Goal: Communication & Community: Participate in discussion

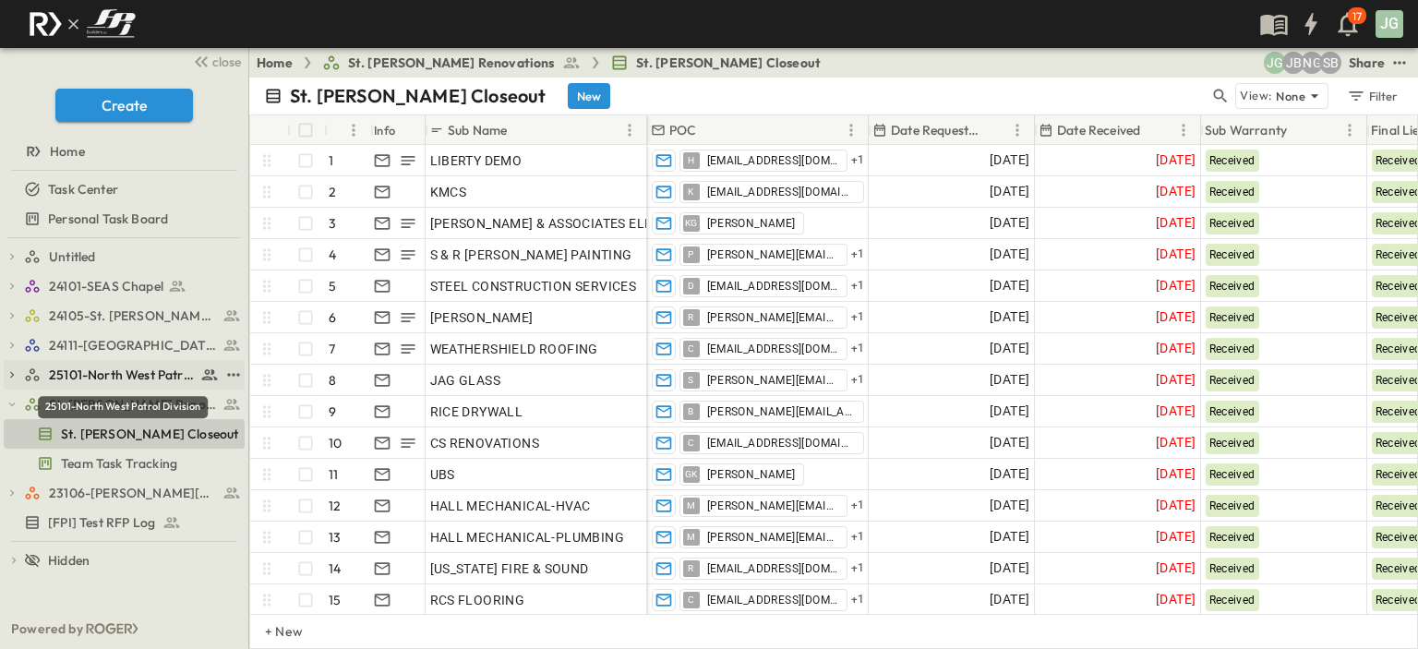
click at [74, 376] on span "25101-North West Patrol Division" at bounding box center [122, 375] width 147 height 18
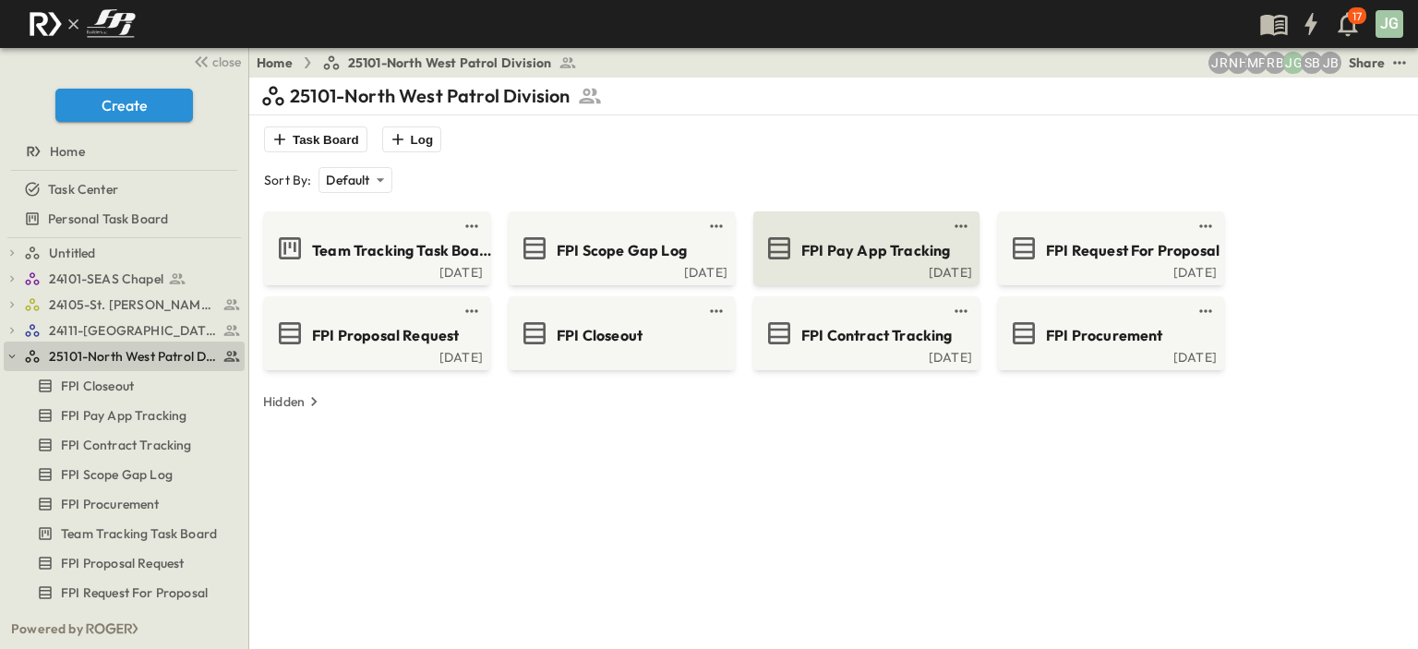
click at [905, 255] on span "FPI Pay App Tracking" at bounding box center [875, 250] width 149 height 21
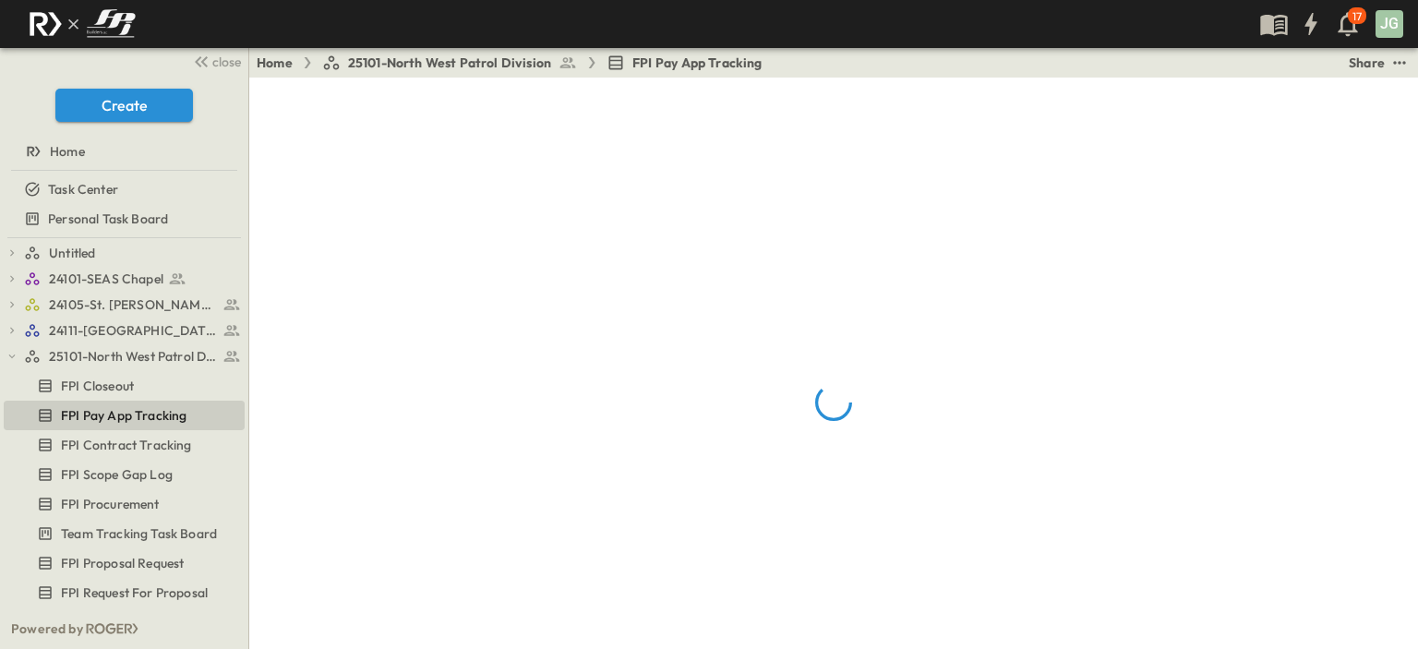
click at [905, 255] on div at bounding box center [833, 402] width 1169 height 649
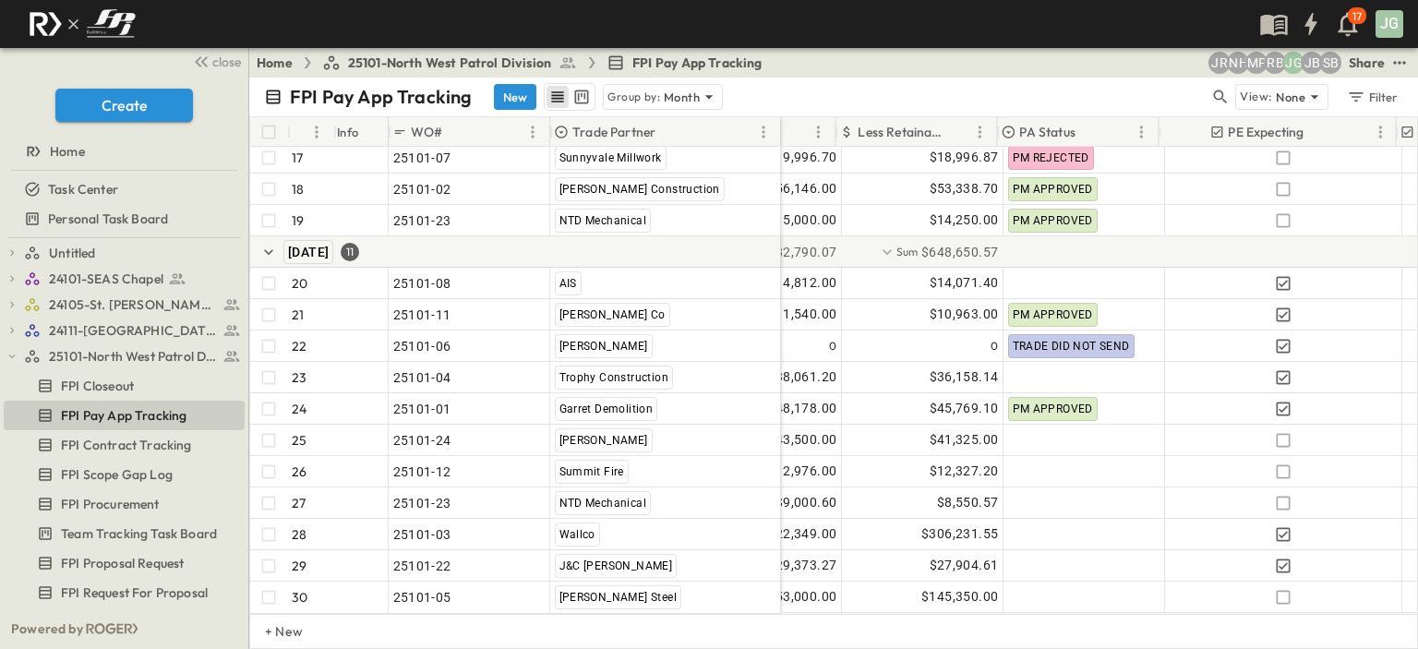
scroll to position [677, 432]
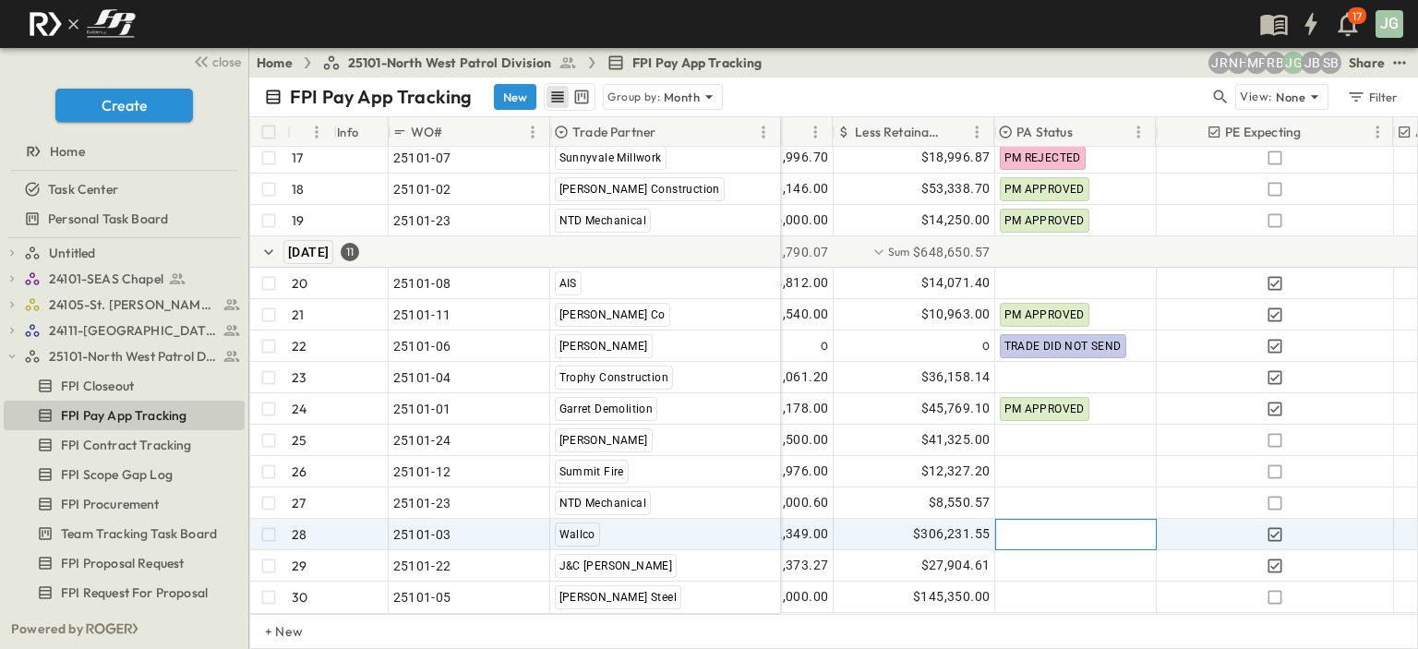
click at [1070, 520] on div at bounding box center [1076, 535] width 160 height 30
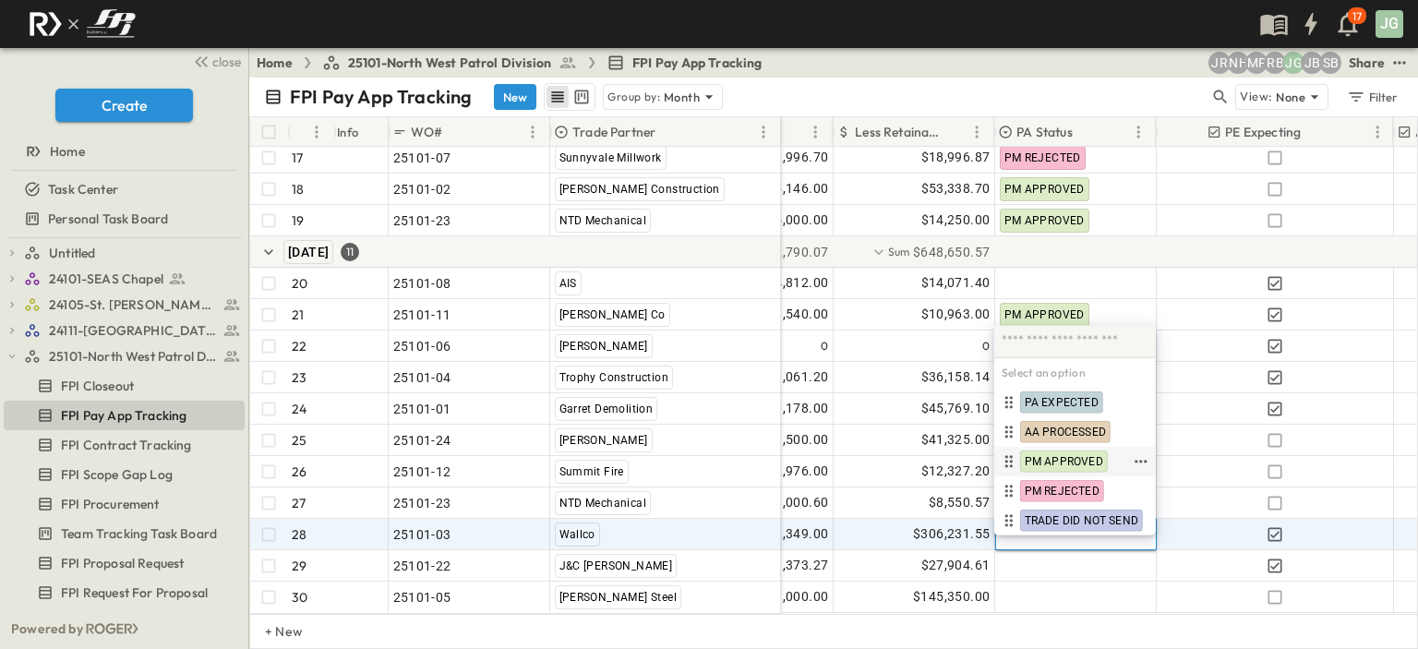
click at [1063, 455] on span "PM APPROVED" at bounding box center [1064, 461] width 78 height 15
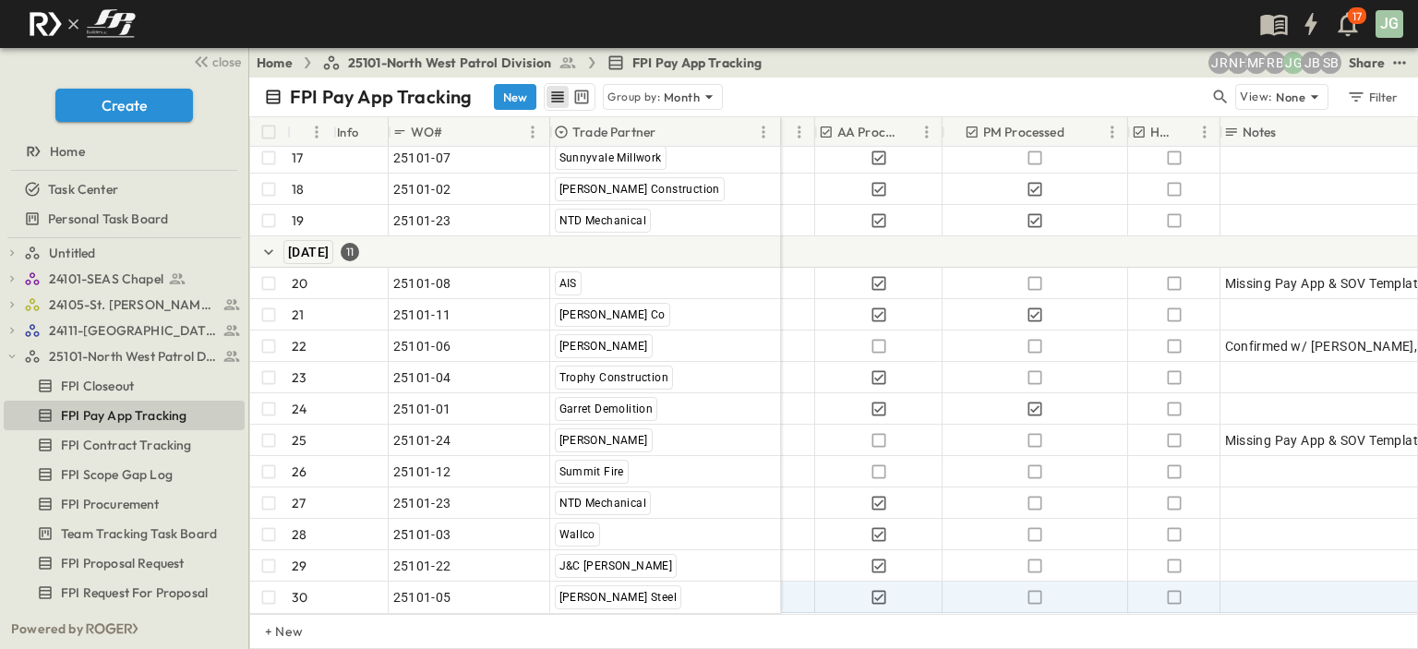
scroll to position [676, 1012]
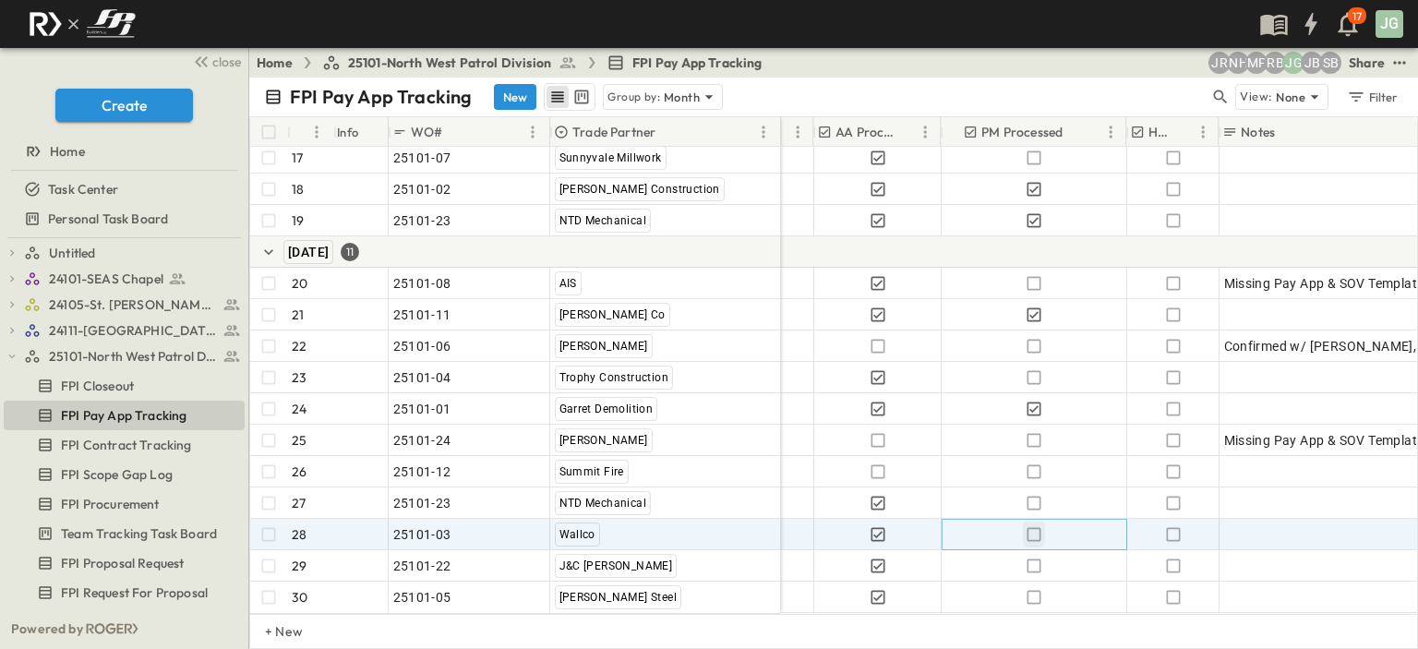
click at [1036, 525] on icon "button" at bounding box center [1034, 534] width 18 height 18
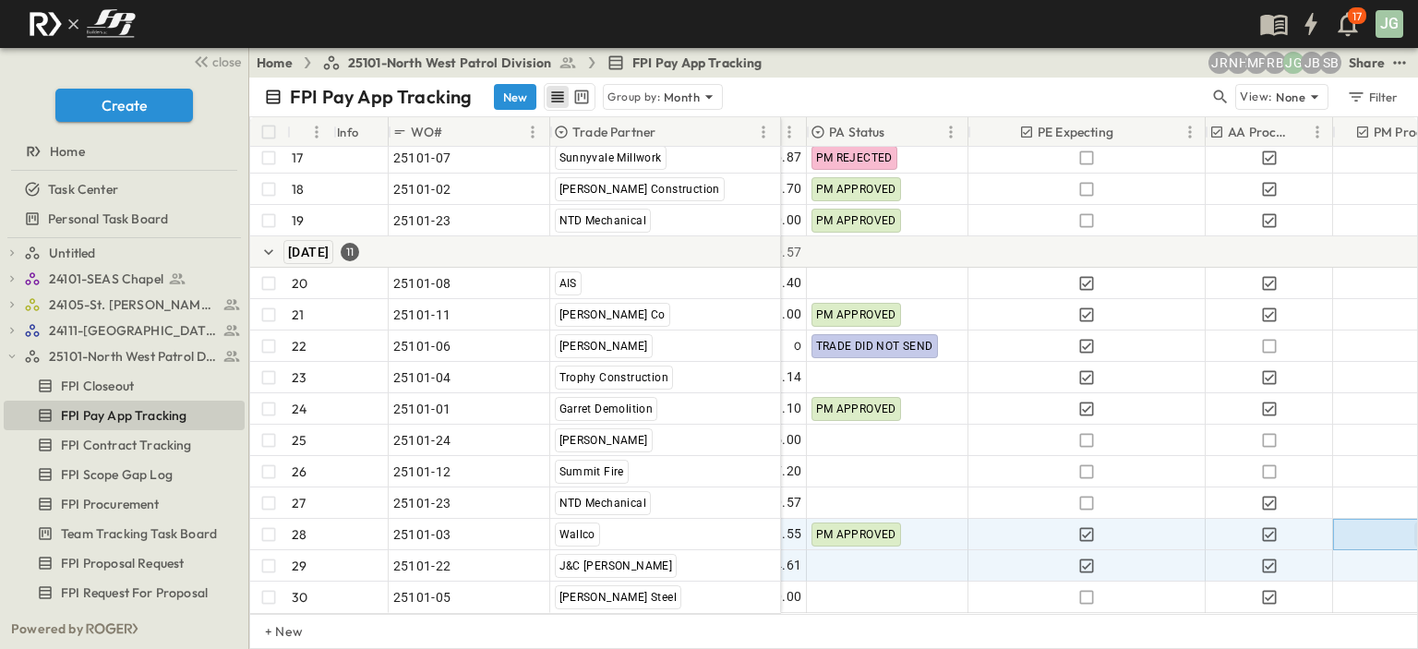
scroll to position [677, 617]
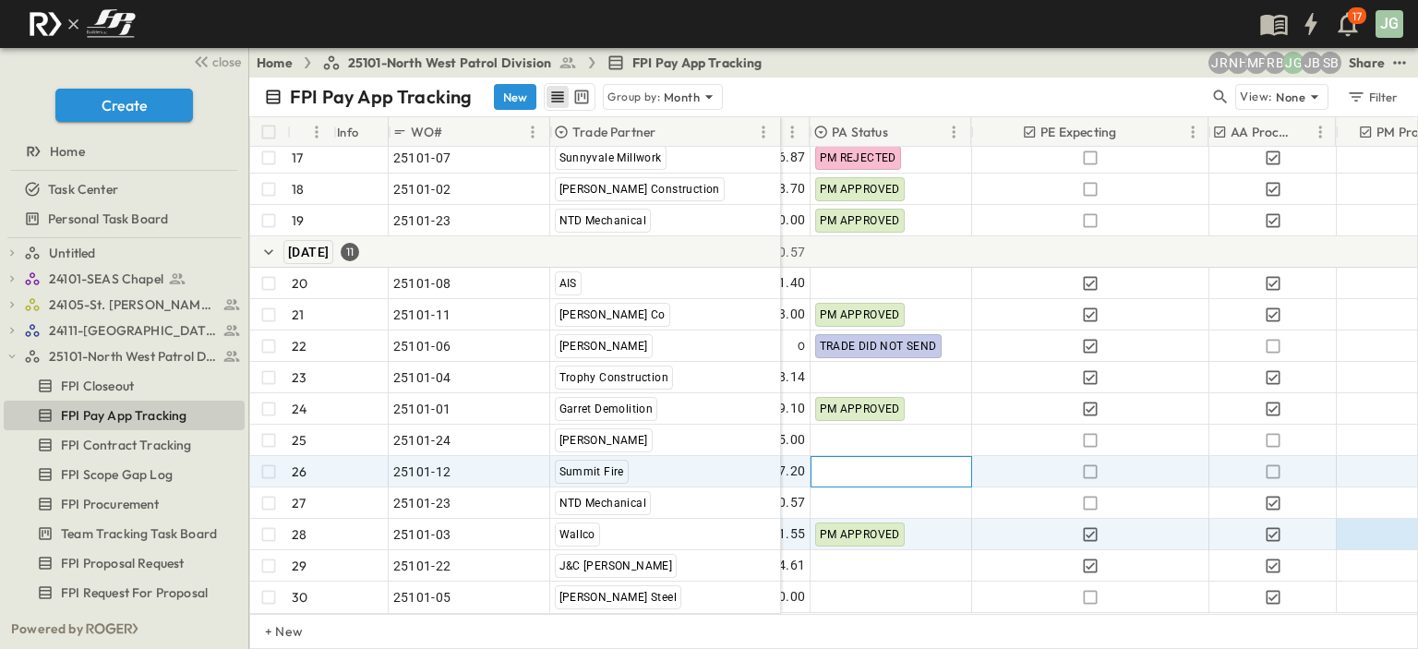
click at [833, 457] on div at bounding box center [892, 472] width 160 height 30
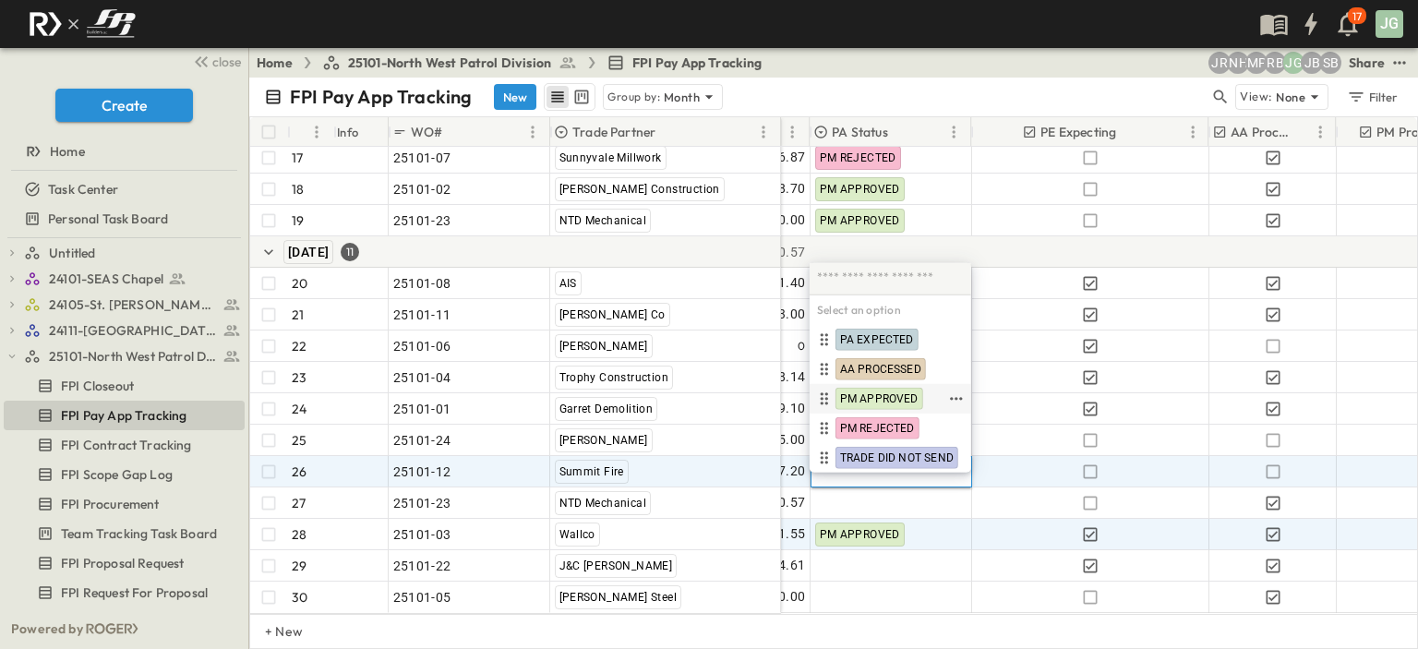
click at [884, 394] on span "PM APPROVED" at bounding box center [879, 398] width 78 height 15
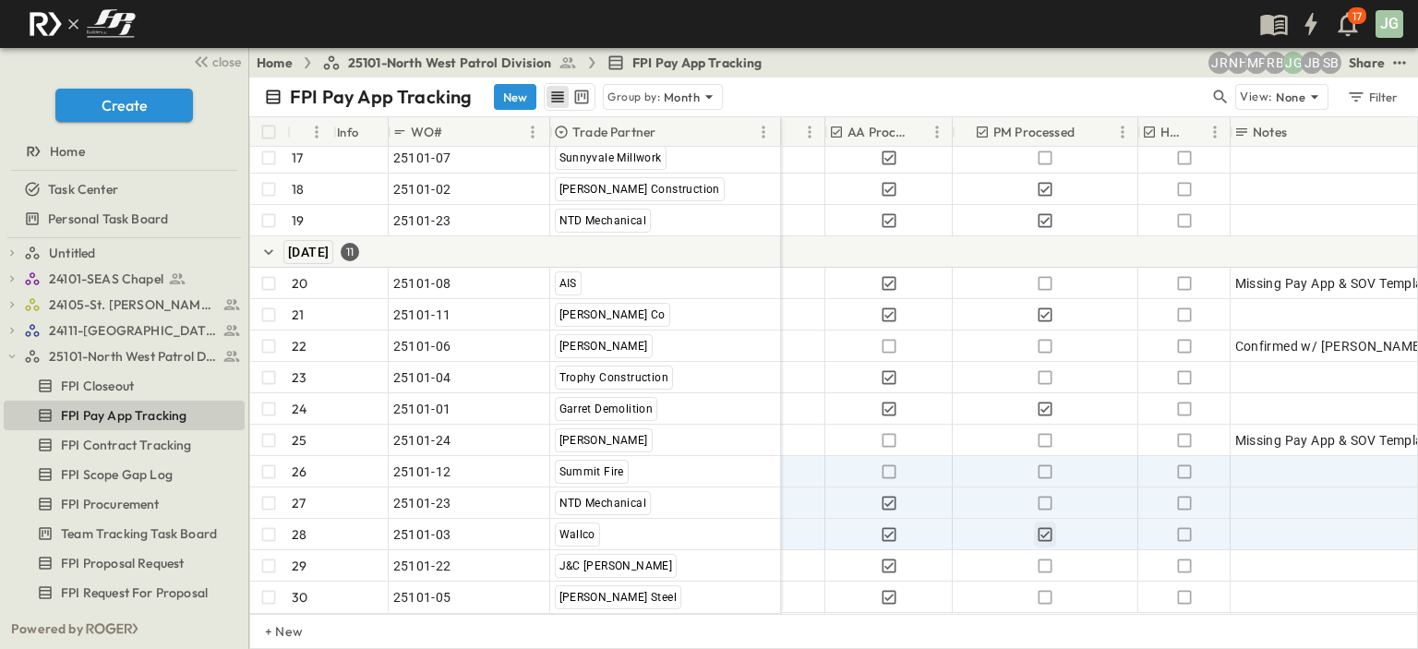
scroll to position [677, 1002]
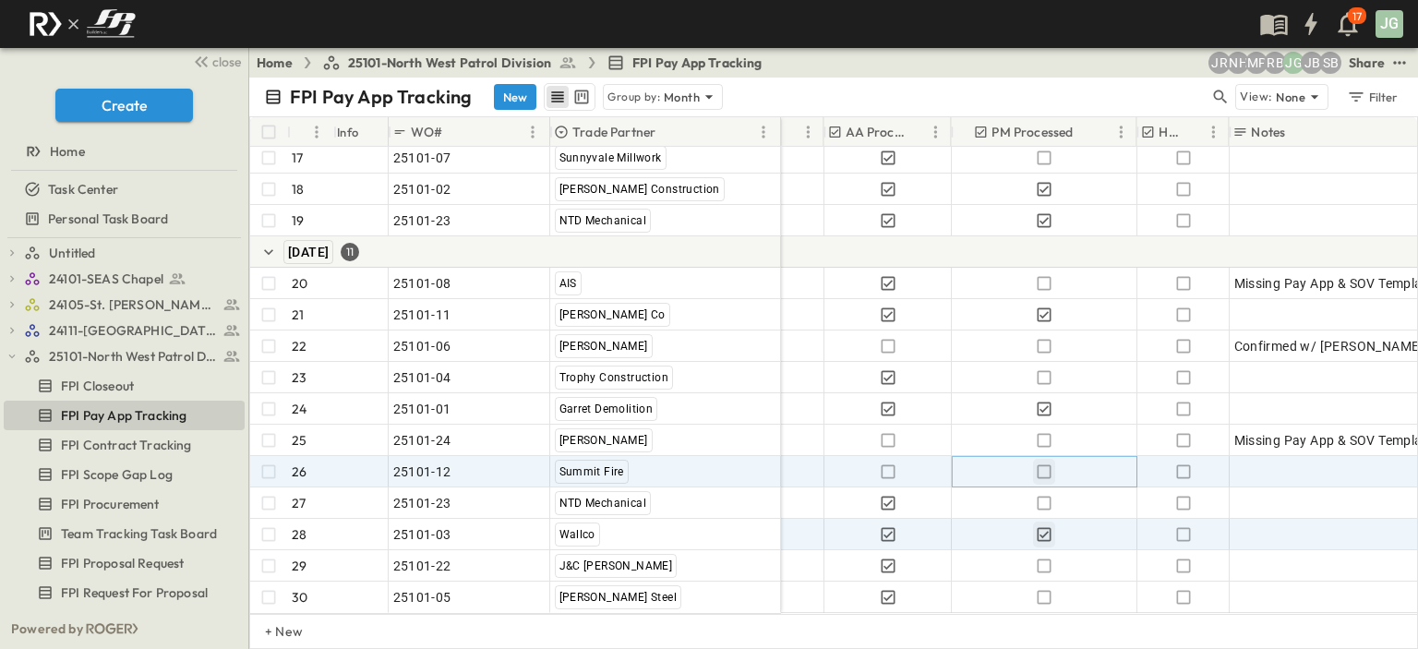
click at [1046, 463] on icon "button" at bounding box center [1044, 472] width 18 height 18
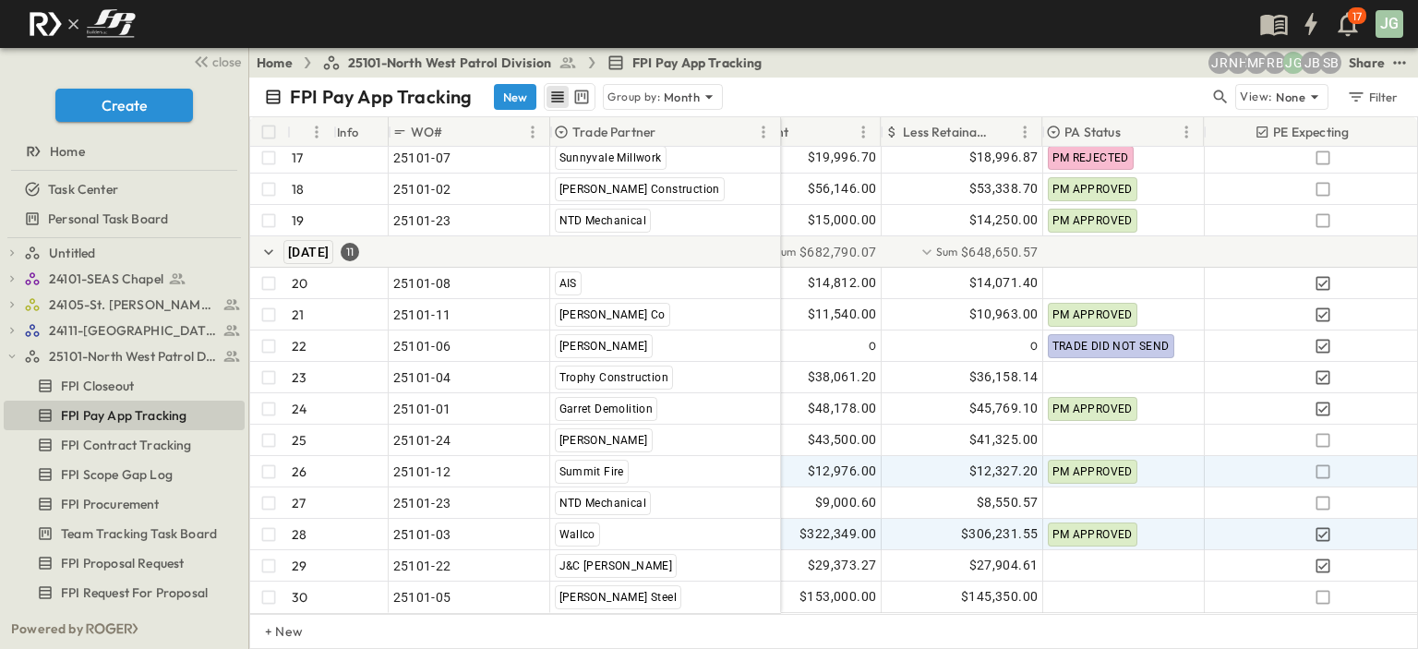
scroll to position [677, 379]
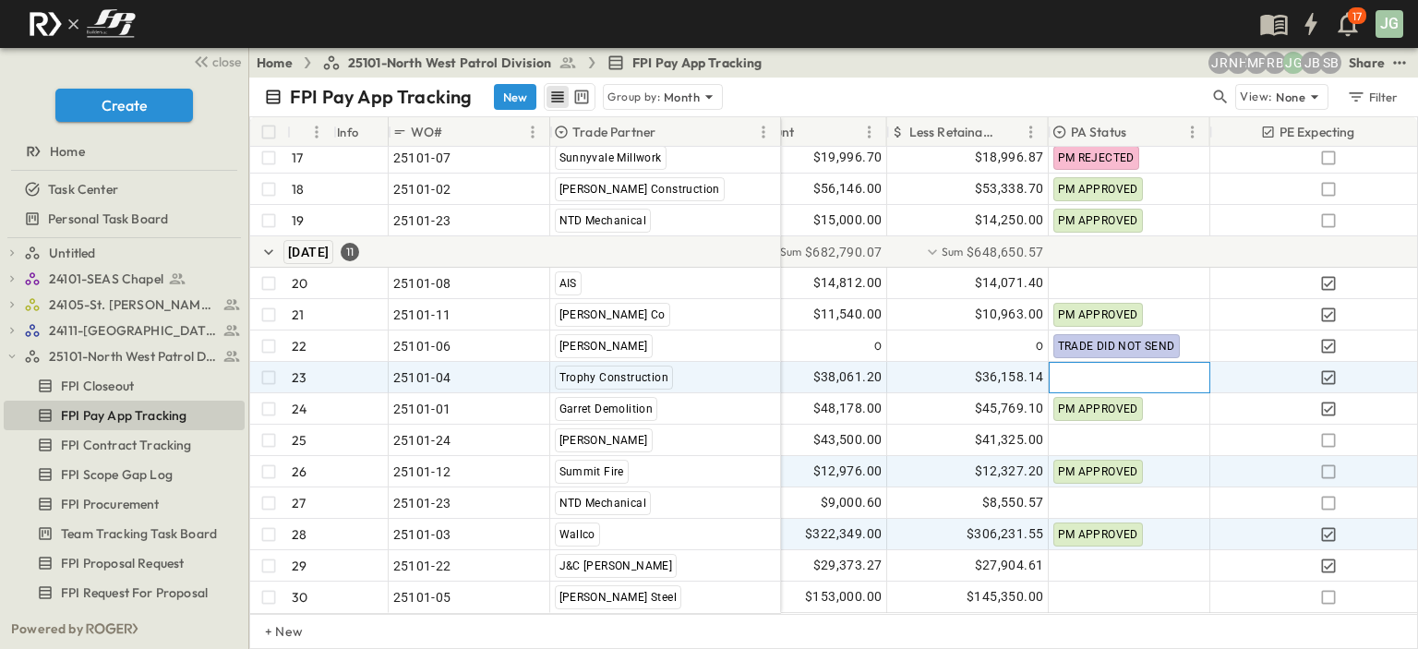
click at [1089, 369] on div at bounding box center [1130, 378] width 160 height 30
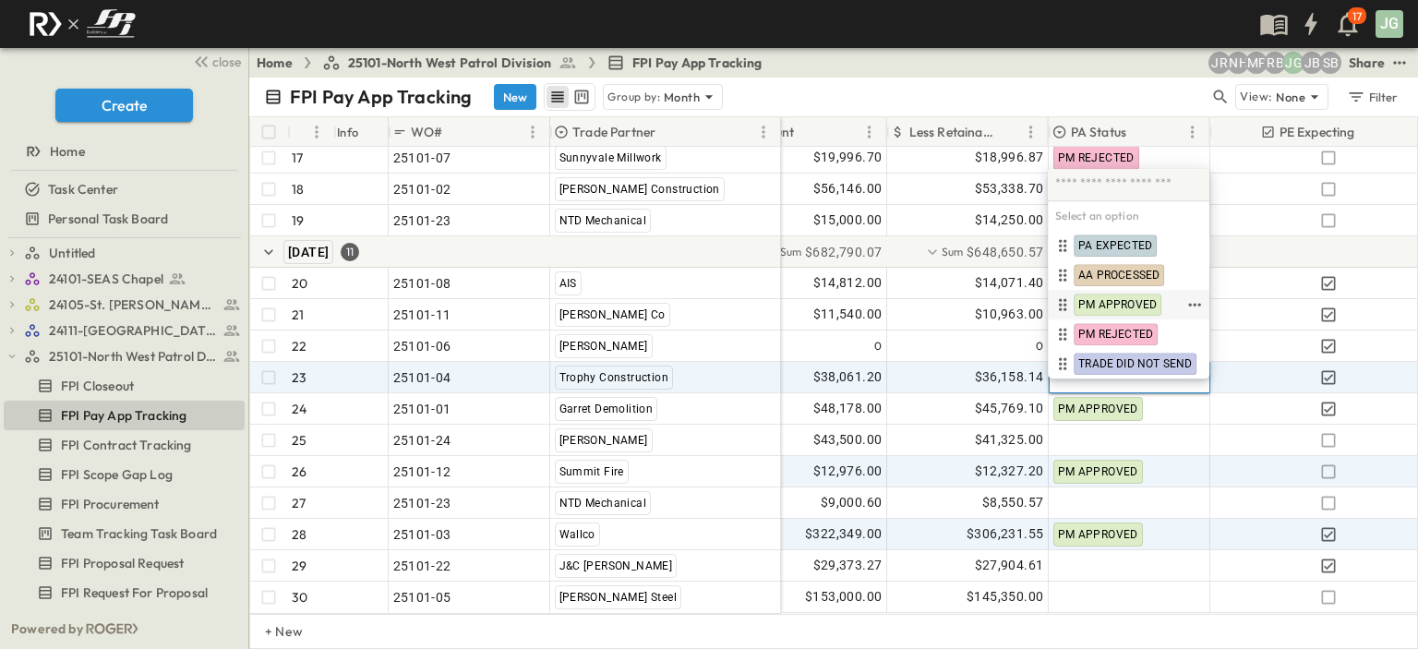
click at [1114, 300] on span "PM APPROVED" at bounding box center [1117, 304] width 78 height 15
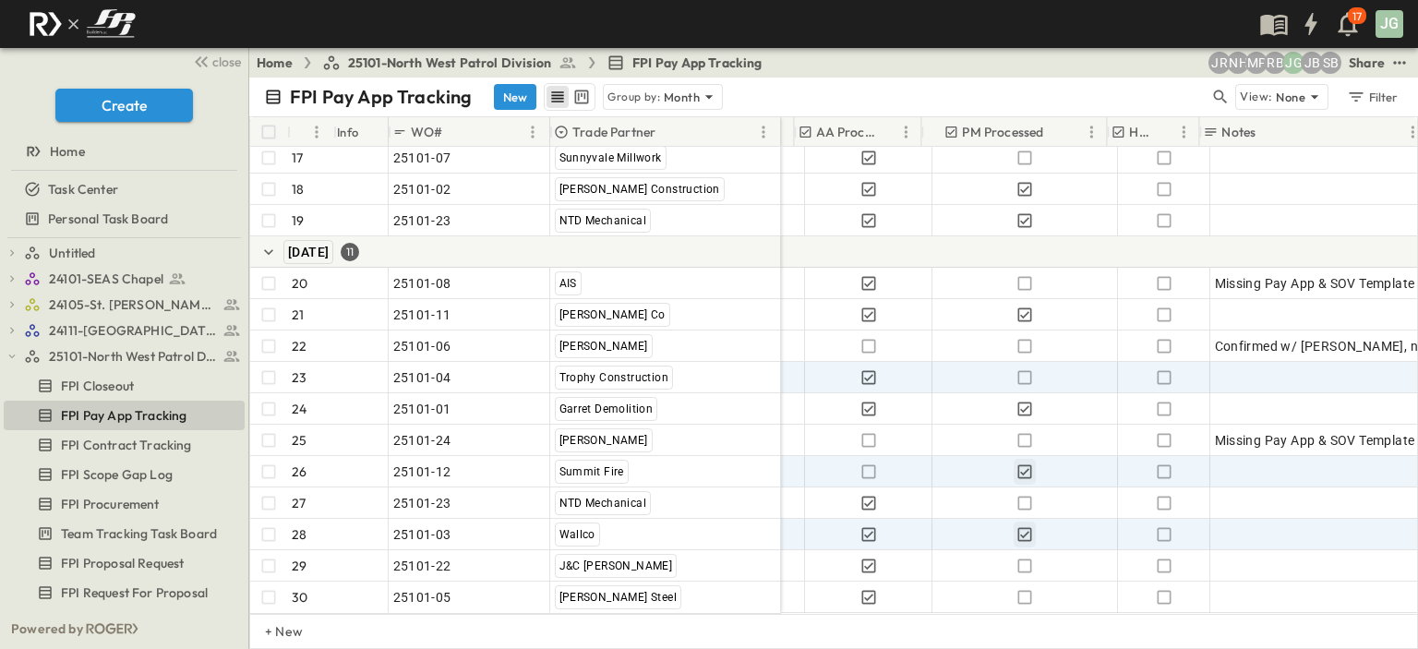
scroll to position [677, 1078]
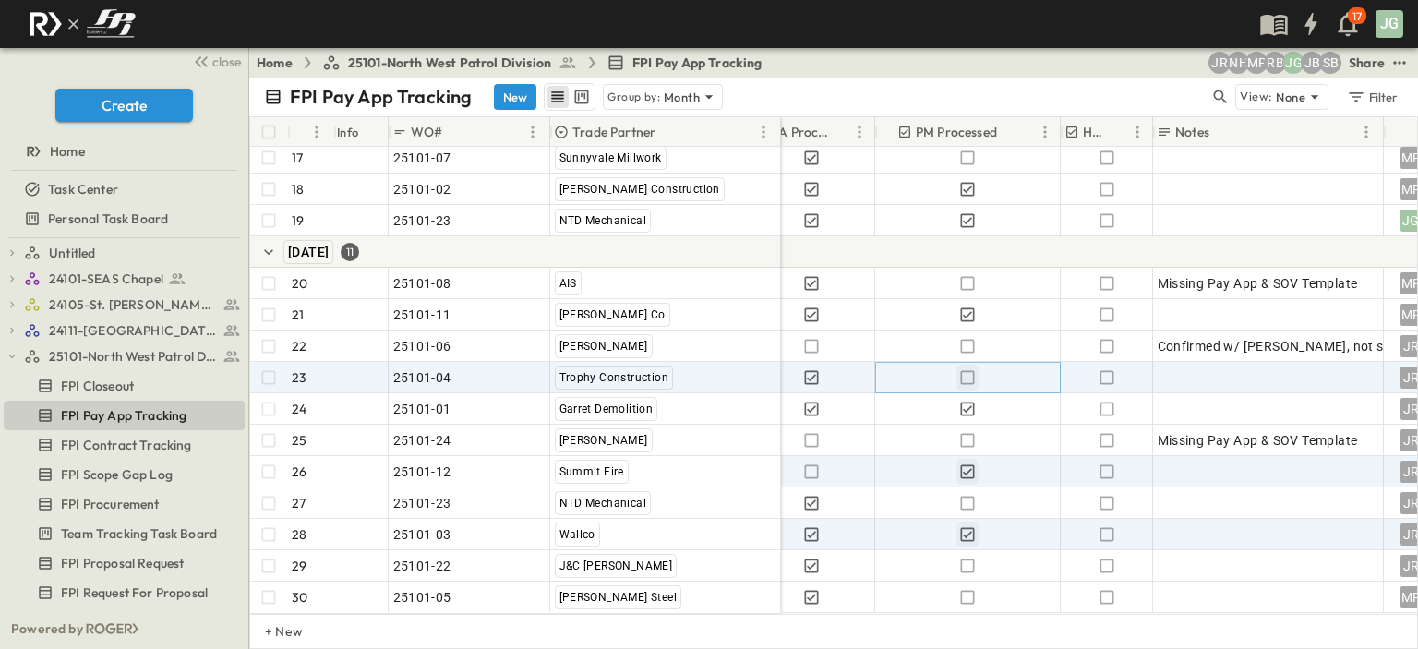
click at [968, 368] on icon "button" at bounding box center [967, 377] width 18 height 18
click at [1104, 368] on icon "button" at bounding box center [1107, 377] width 18 height 18
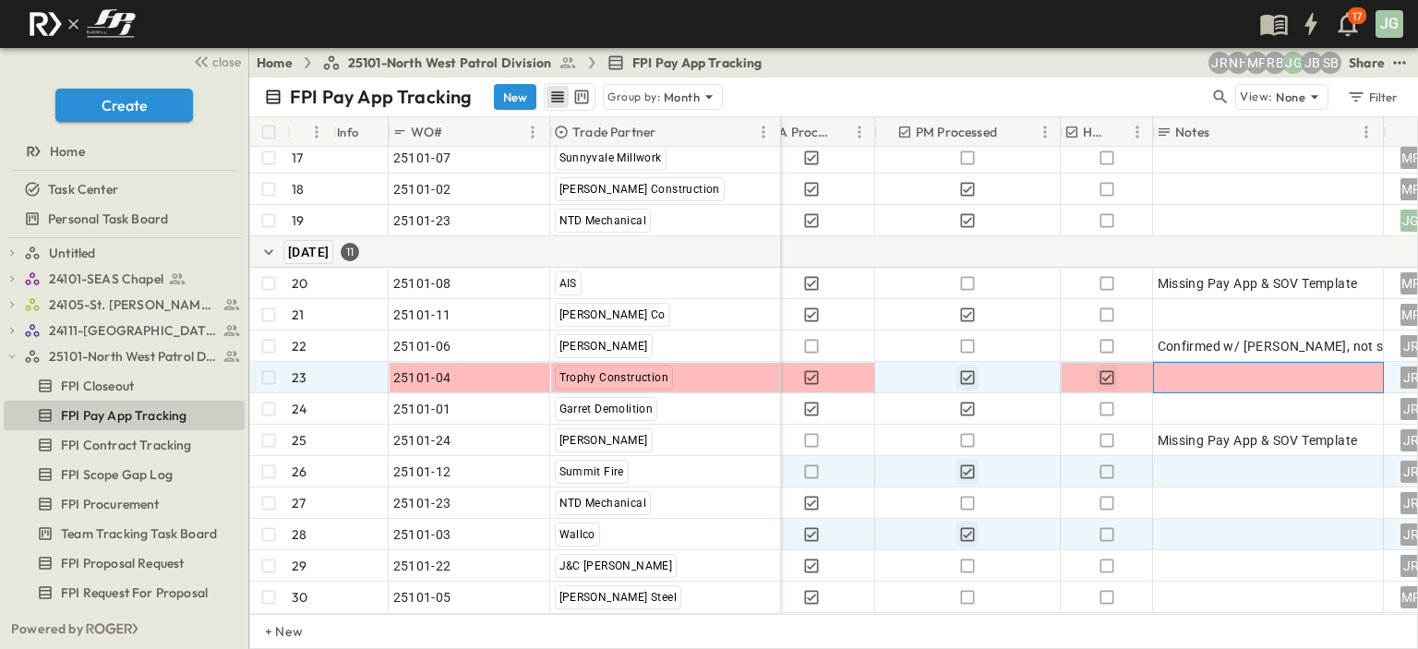
click at [1191, 365] on div at bounding box center [1269, 378] width 222 height 26
click at [1101, 370] on icon "button" at bounding box center [1107, 377] width 14 height 14
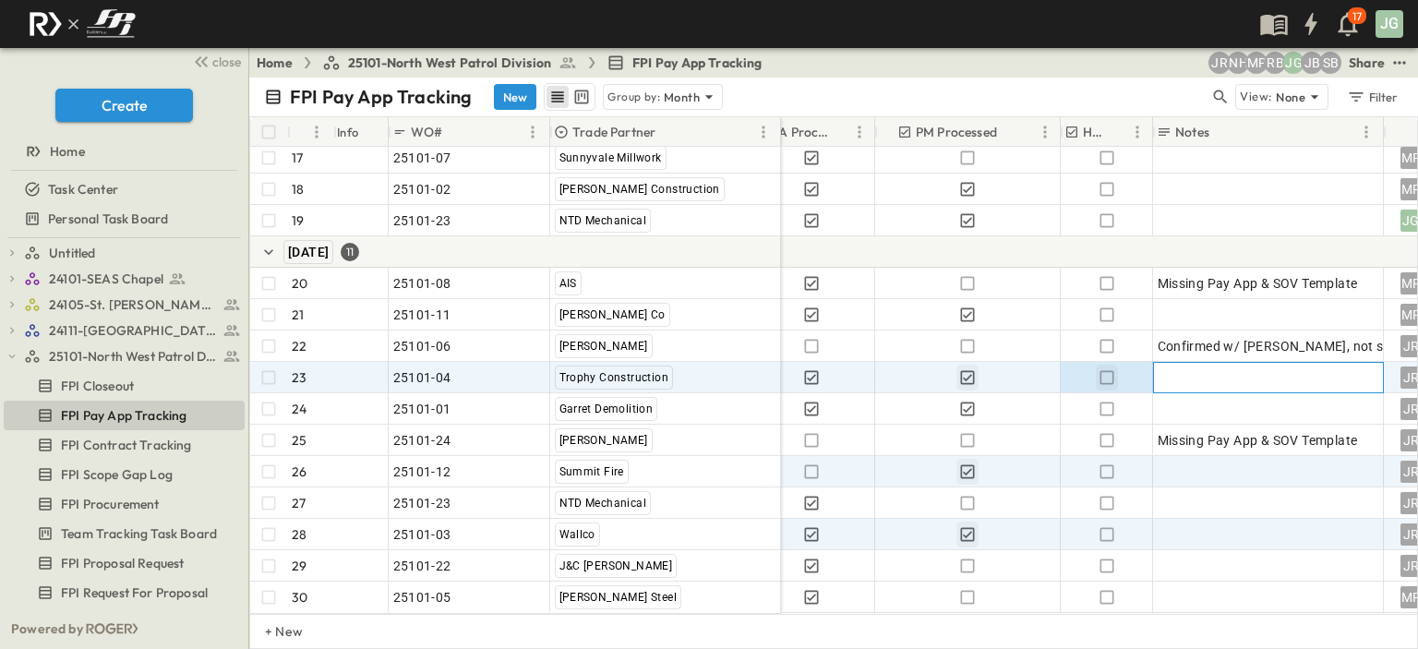
click at [1187, 365] on div at bounding box center [1269, 378] width 222 height 26
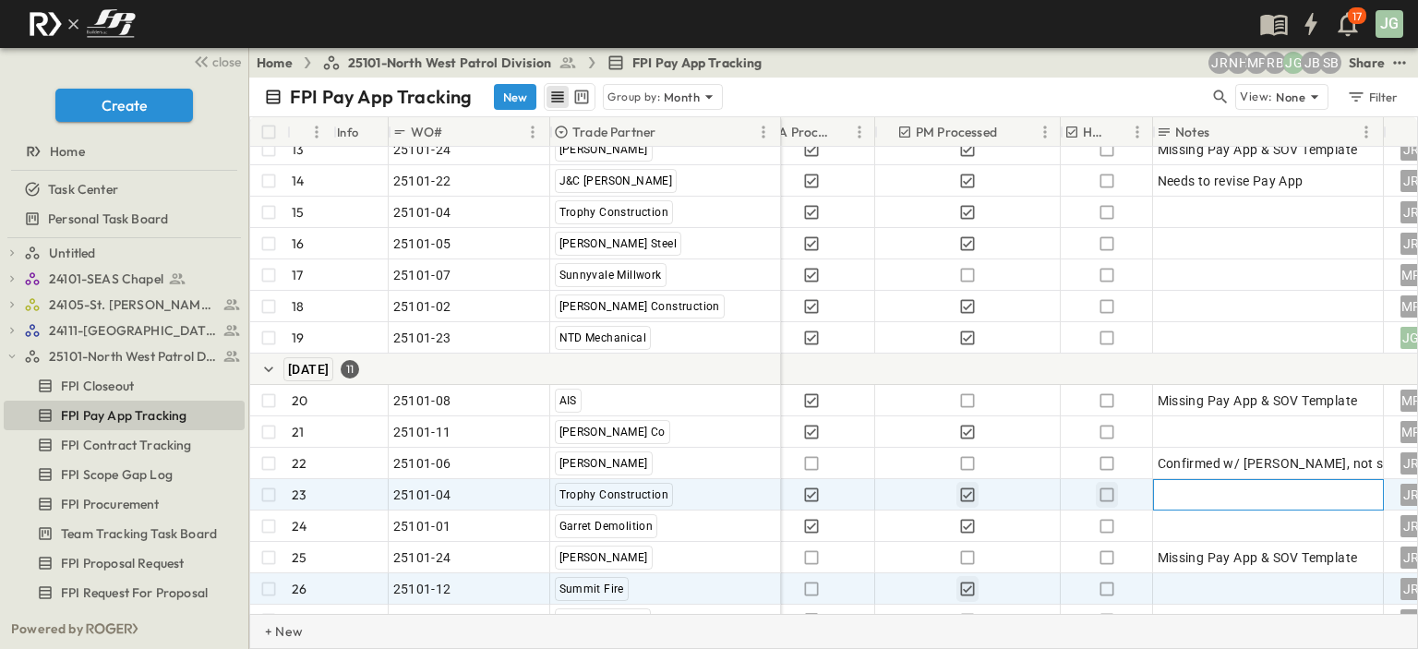
scroll to position [676, 1078]
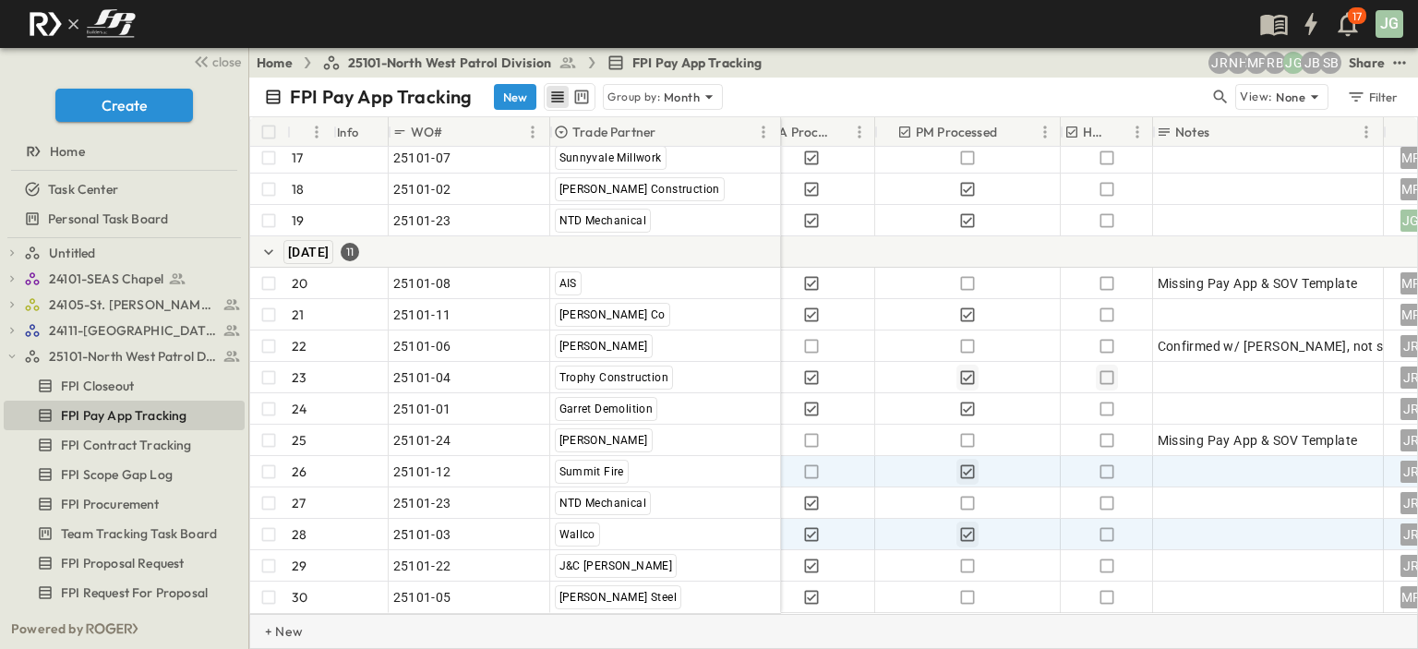
click at [1031, 627] on div "+ New" at bounding box center [833, 631] width 1169 height 35
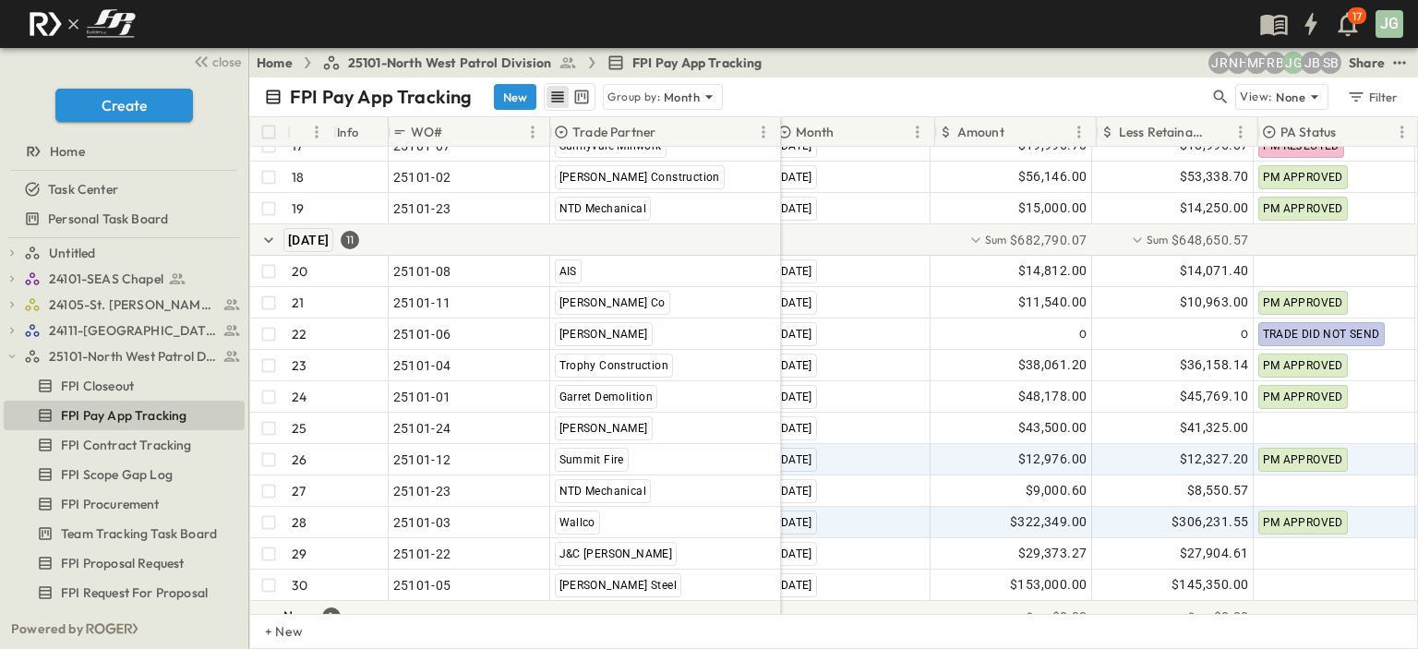
scroll to position [676, 0]
